Goal: Task Accomplishment & Management: Manage account settings

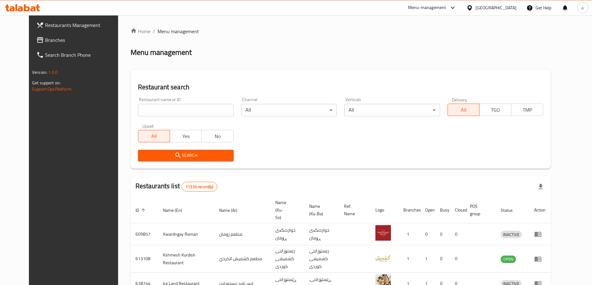
click at [54, 45] on link "Branches" at bounding box center [79, 40] width 96 height 15
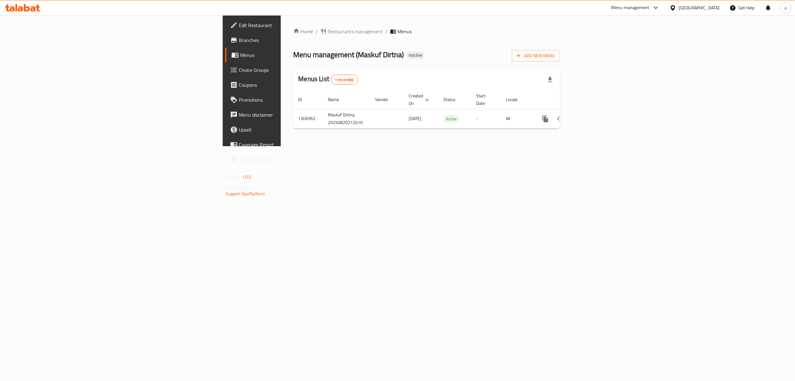
click at [230, 40] on icon at bounding box center [233, 39] width 7 height 7
click at [555, 54] on span "Add New Menu" at bounding box center [536, 56] width 38 height 8
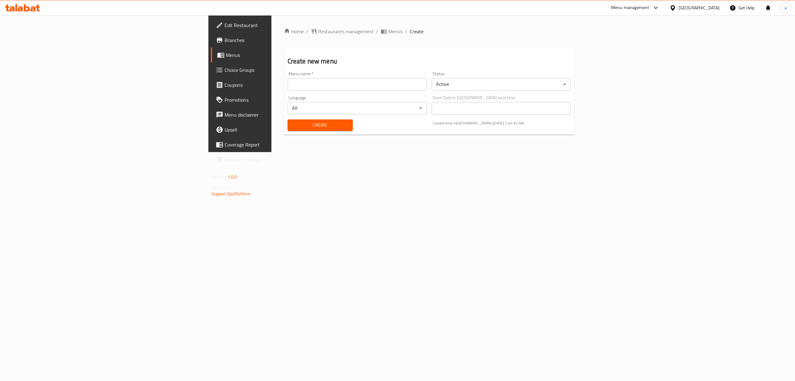
click at [288, 84] on input "text" at bounding box center [357, 84] width 139 height 12
type input "menu"
click at [293, 122] on span "Create" at bounding box center [320, 125] width 55 height 8
click at [381, 31] on icon "breadcrumb" at bounding box center [384, 32] width 6 height 4
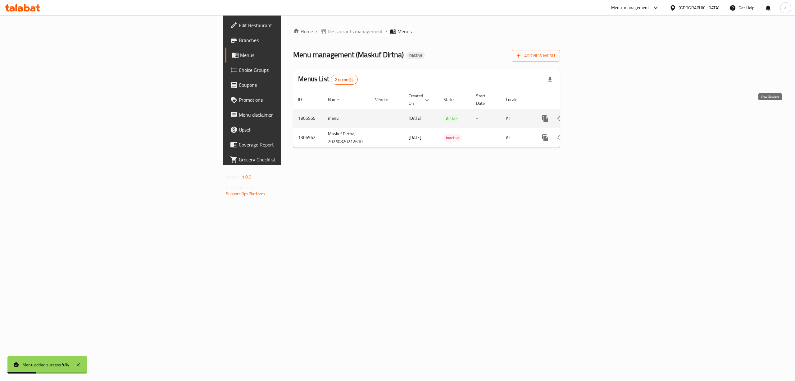
click at [593, 116] on icon "enhanced table" at bounding box center [590, 119] width 6 height 6
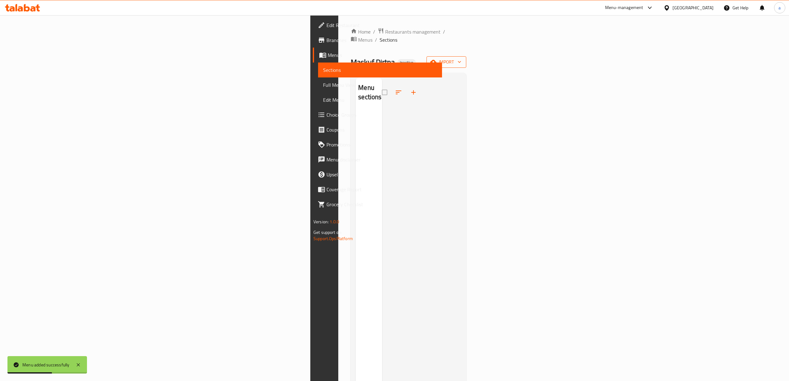
click at [463, 59] on icon "button" at bounding box center [459, 62] width 6 height 6
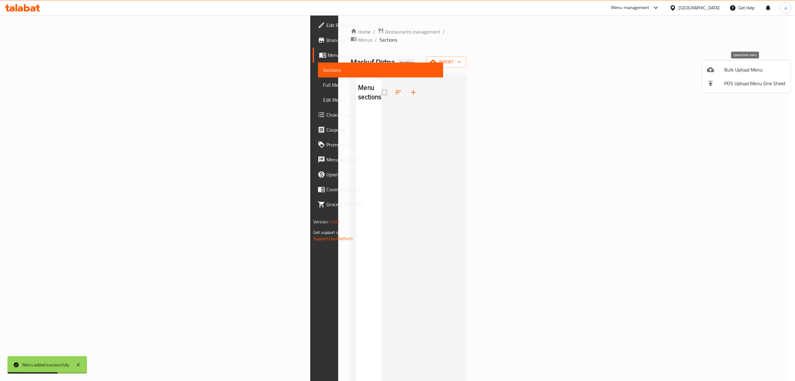
click at [745, 69] on span "Bulk Upload Menu" at bounding box center [755, 69] width 62 height 7
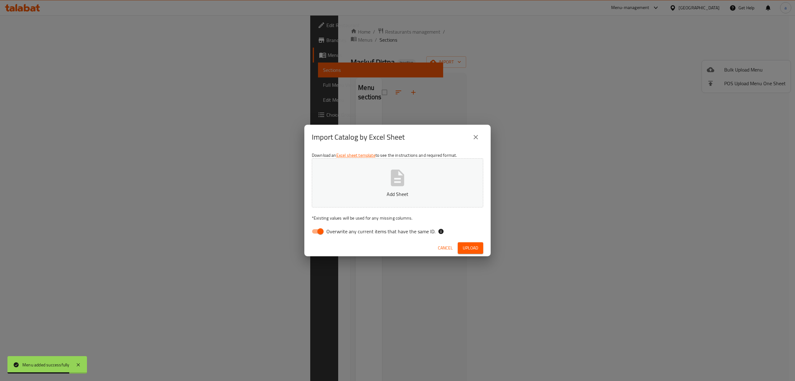
click at [314, 229] on input "Overwrite any current items that have the same ID." at bounding box center [320, 231] width 35 height 12
checkbox input "false"
click at [363, 186] on button "Add Sheet" at bounding box center [397, 182] width 171 height 49
click at [468, 244] on span "Upload" at bounding box center [471, 248] width 16 height 8
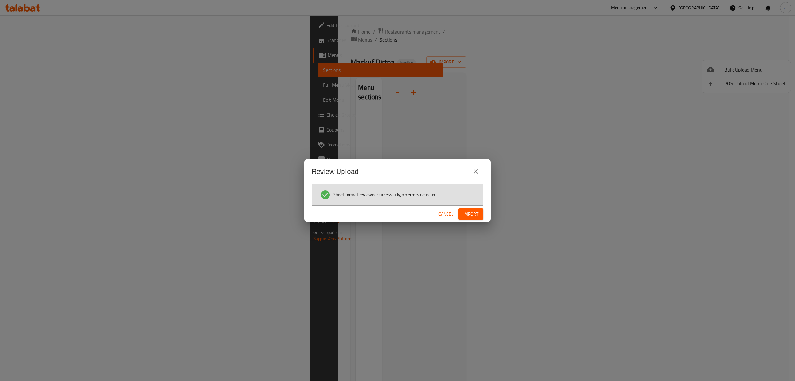
click at [465, 206] on div "Cancel Import" at bounding box center [397, 214] width 186 height 16
click at [468, 207] on div "Cancel Import" at bounding box center [397, 214] width 186 height 16
click at [468, 212] on span "Import" at bounding box center [471, 214] width 15 height 8
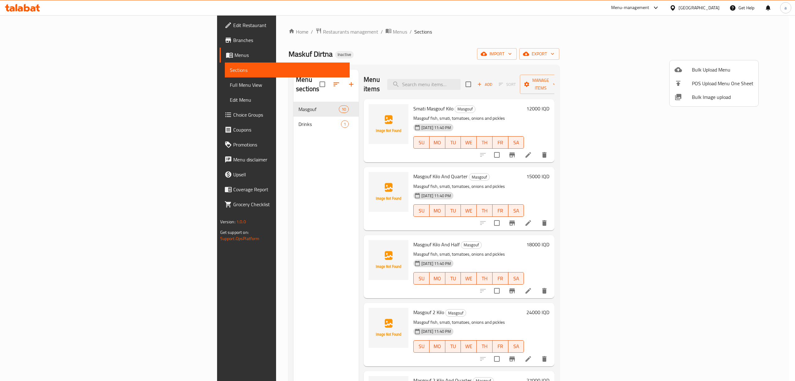
click at [54, 82] on div at bounding box center [397, 190] width 795 height 381
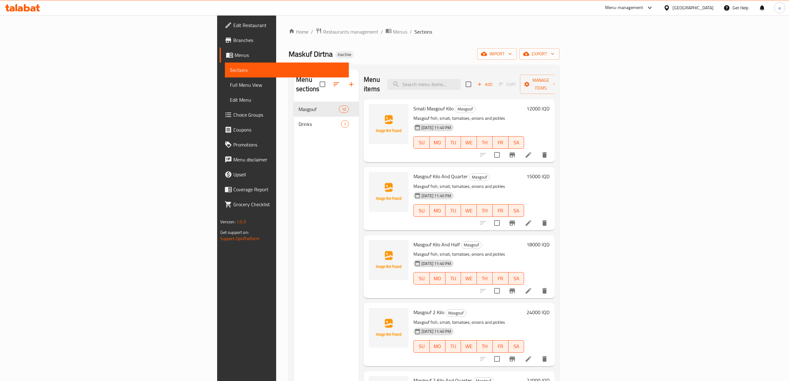
click at [230, 82] on span "Full Menu View" at bounding box center [287, 84] width 114 height 7
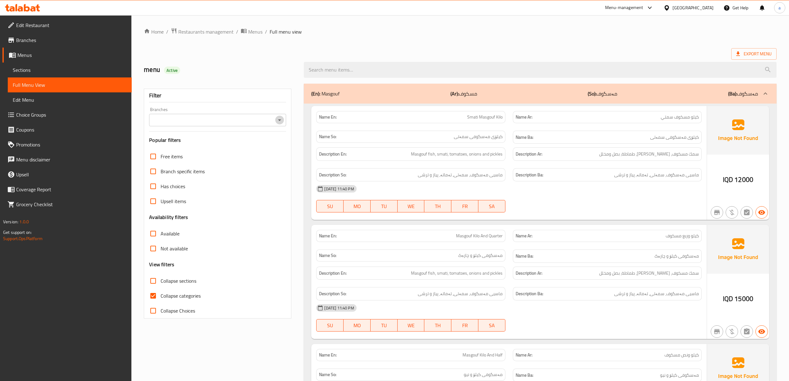
click at [277, 121] on icon "Open" at bounding box center [279, 119] width 7 height 7
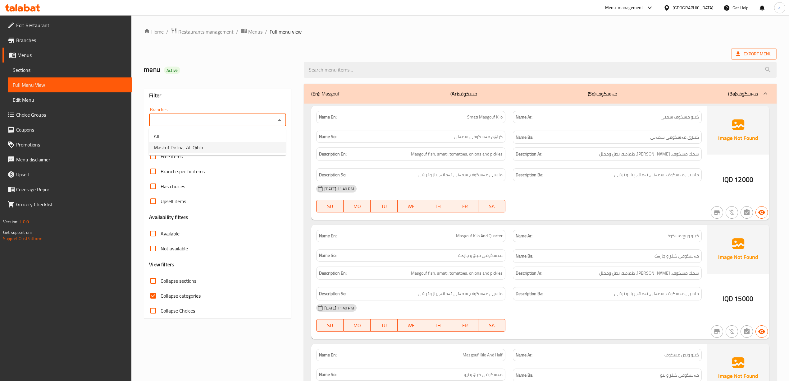
click at [260, 144] on li "Maskuf Dirtna, Al-Qibla" at bounding box center [217, 147] width 137 height 11
type input "Maskuf Dirtna, Al-Qibla"
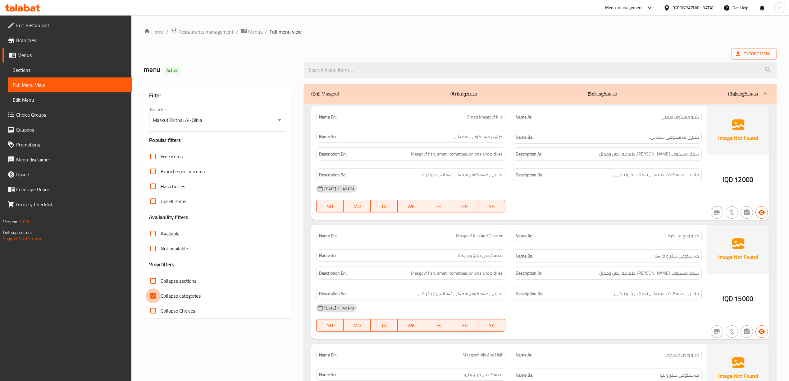
click at [152, 296] on input "Collapse categories" at bounding box center [153, 295] width 15 height 15
checkbox input "false"
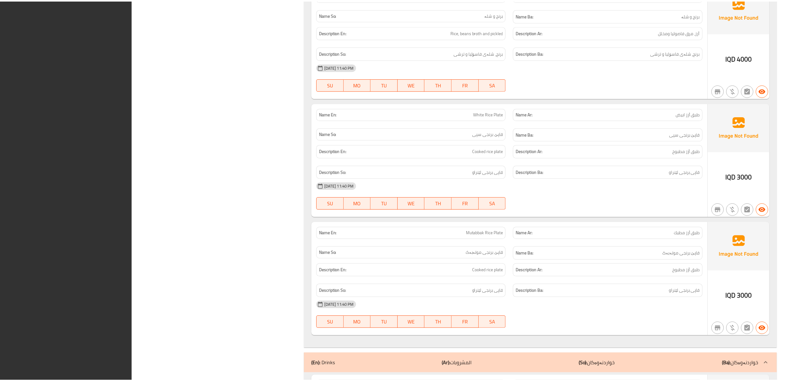
scroll to position [1096, 0]
